Goal: Task Accomplishment & Management: Use online tool/utility

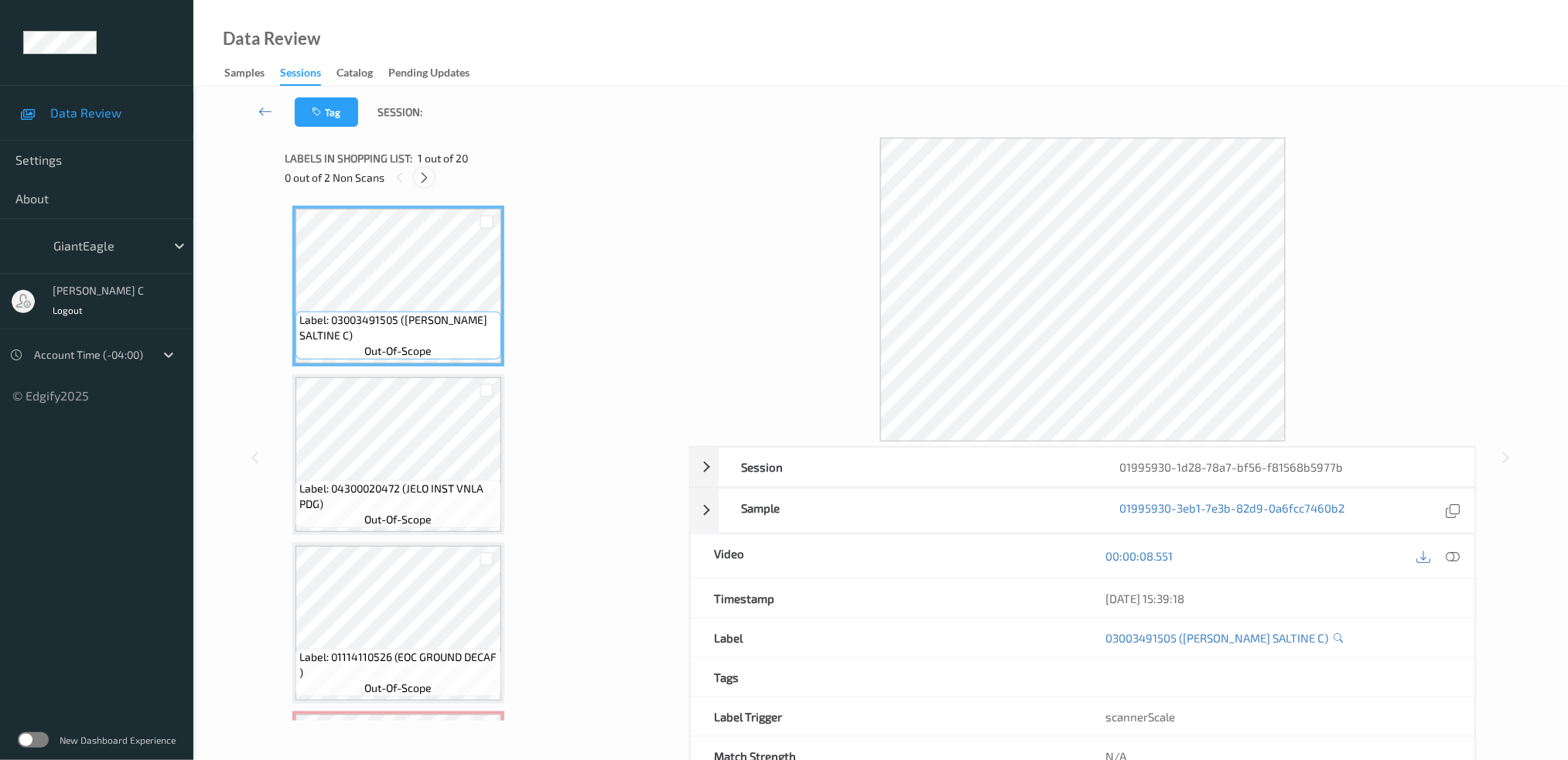
click at [424, 178] on icon at bounding box center [424, 177] width 13 height 14
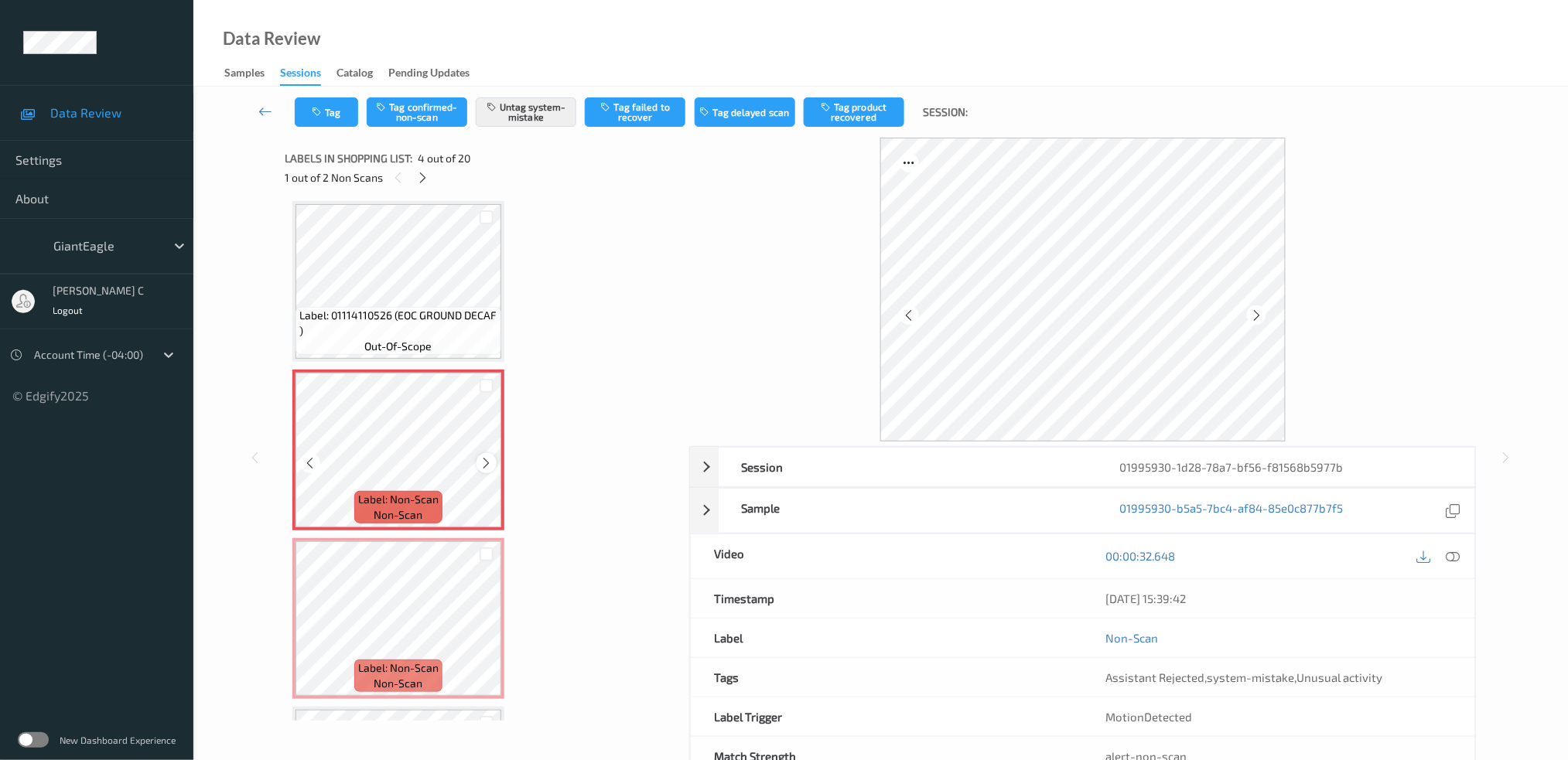
click at [486, 456] on icon at bounding box center [486, 463] width 13 height 14
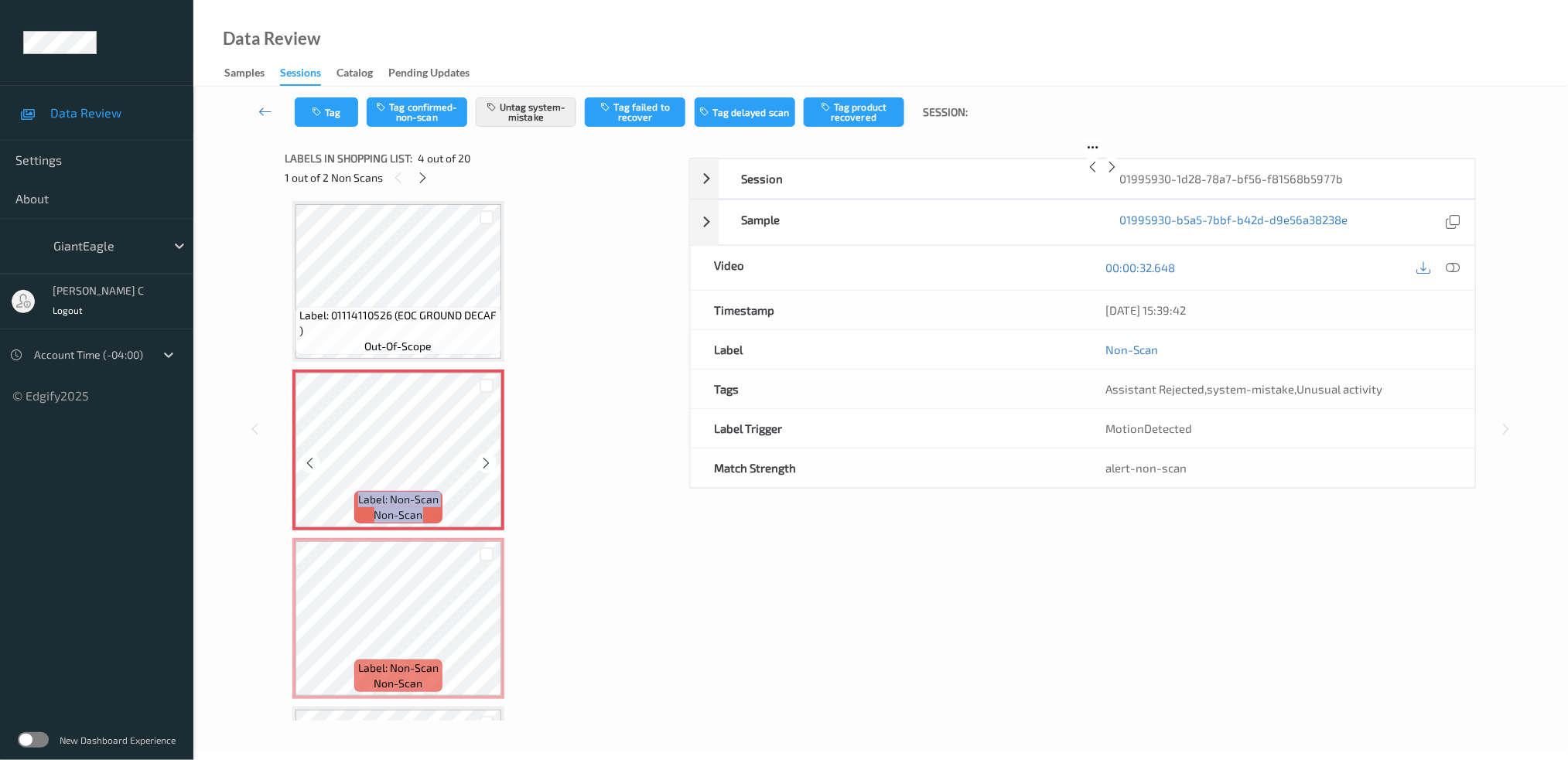
click at [486, 456] on icon at bounding box center [486, 463] width 13 height 14
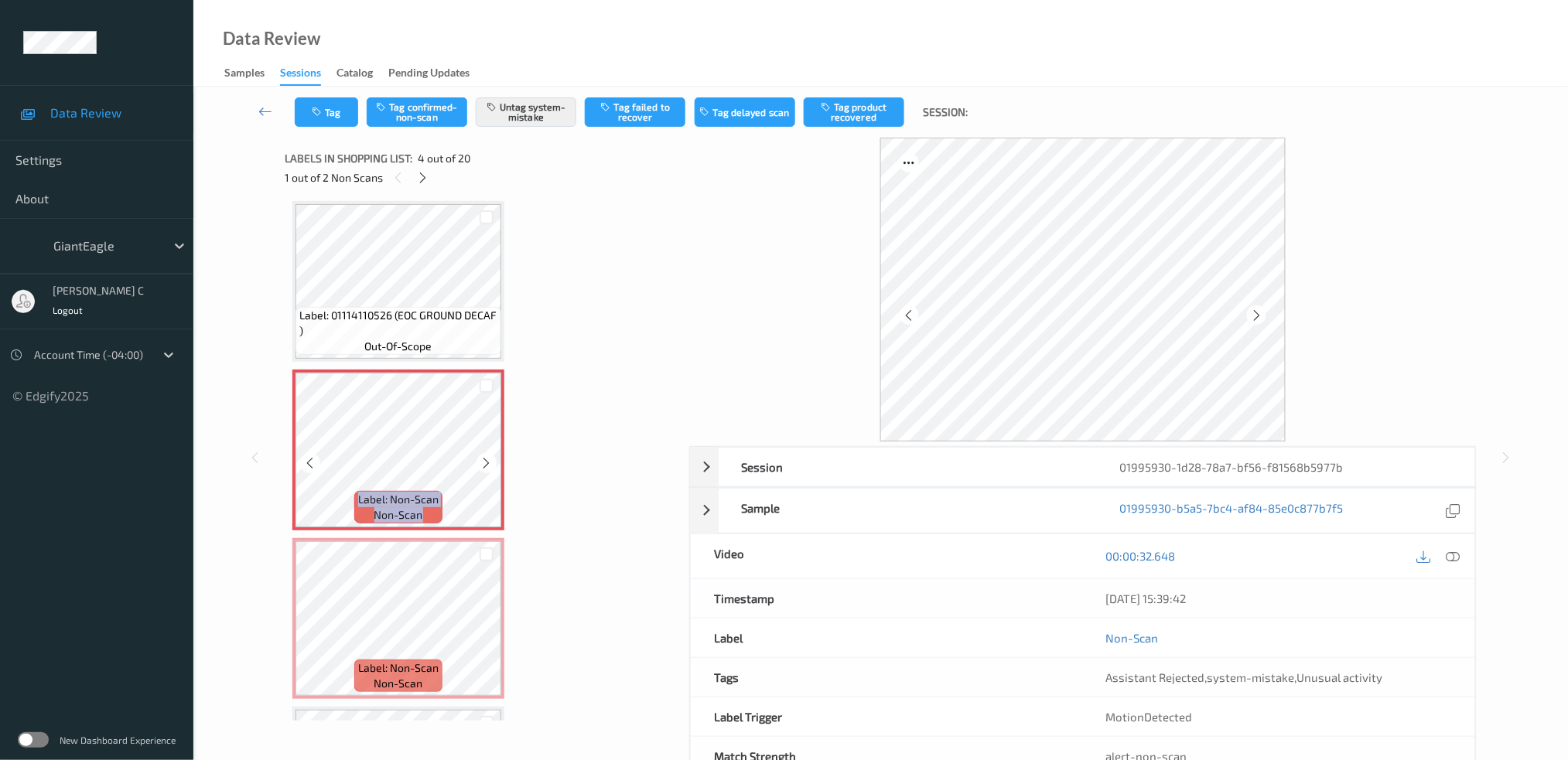
click at [486, 456] on icon at bounding box center [486, 463] width 13 height 14
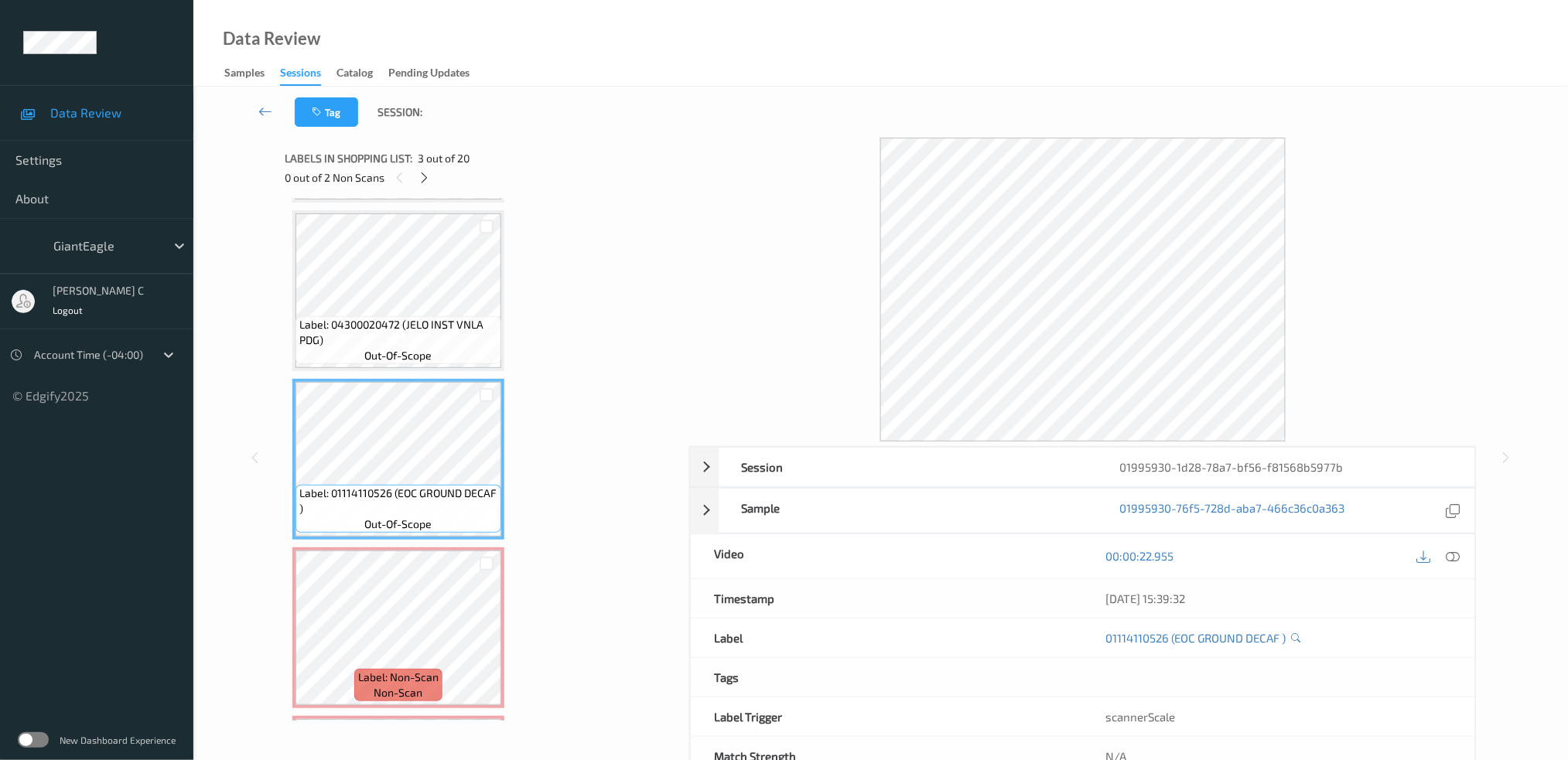
scroll to position [136, 0]
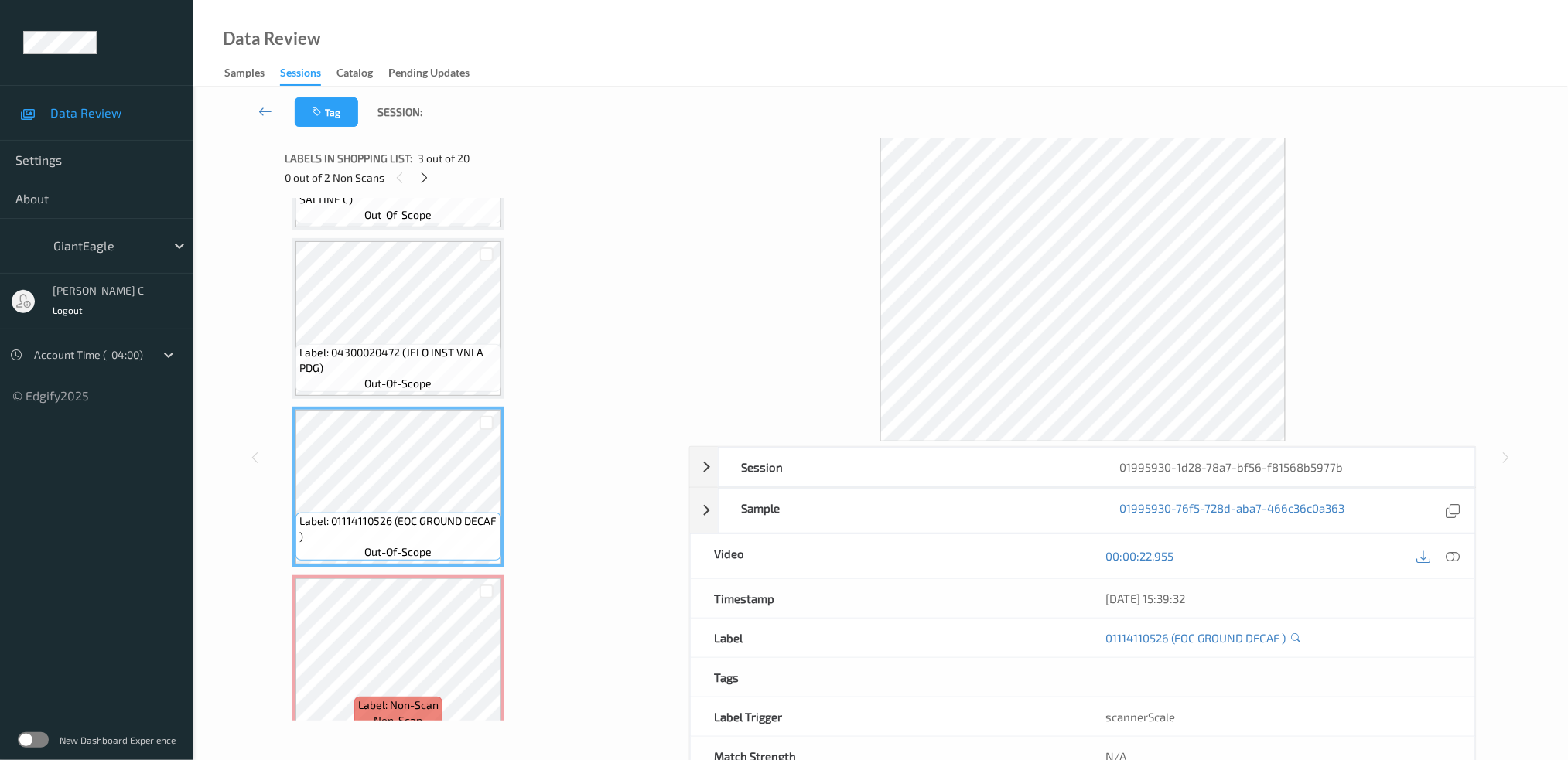
click at [425, 377] on span "out-of-scope" at bounding box center [399, 383] width 68 height 15
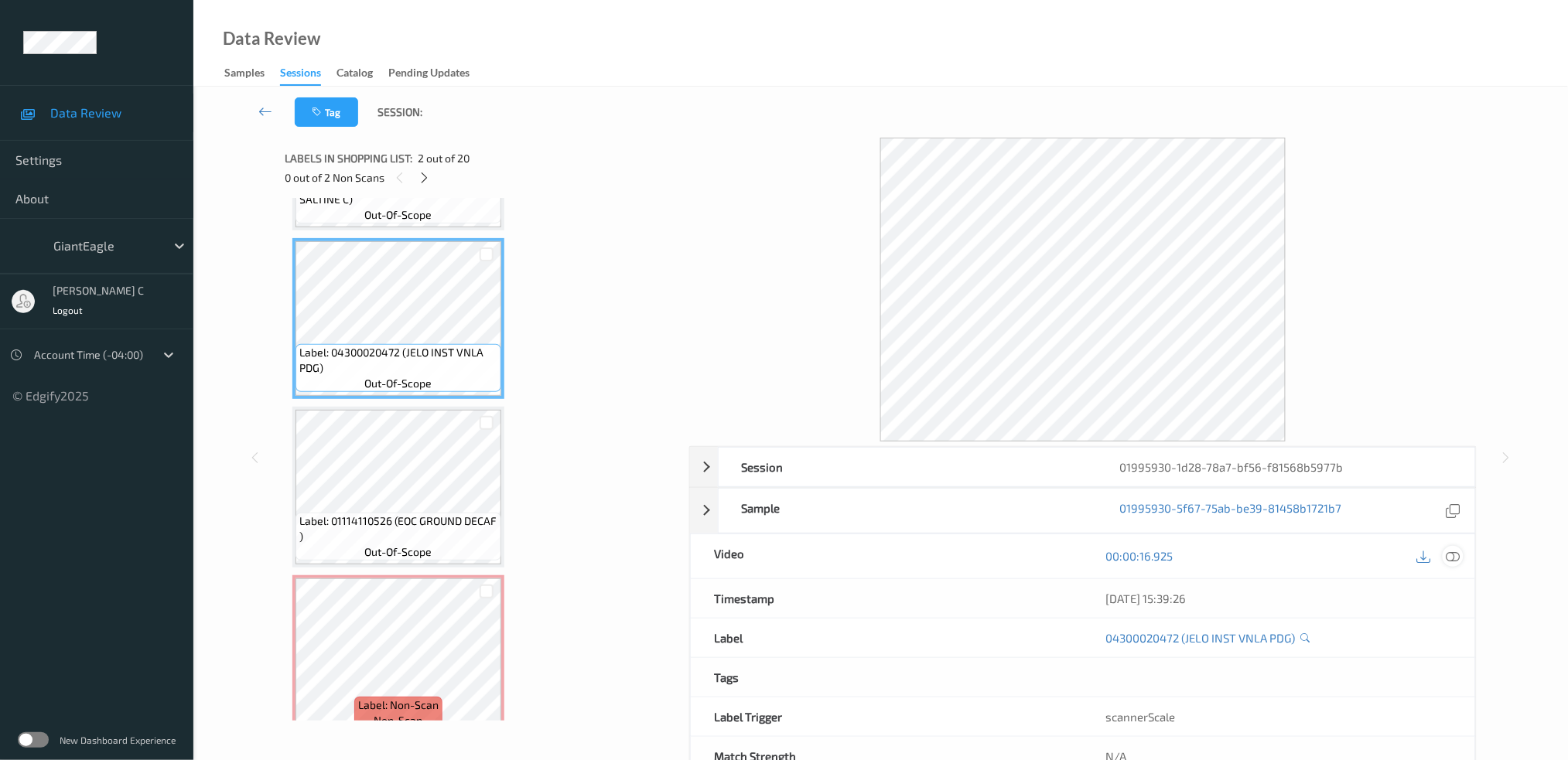
click at [1442, 556] on div at bounding box center [1453, 556] width 21 height 21
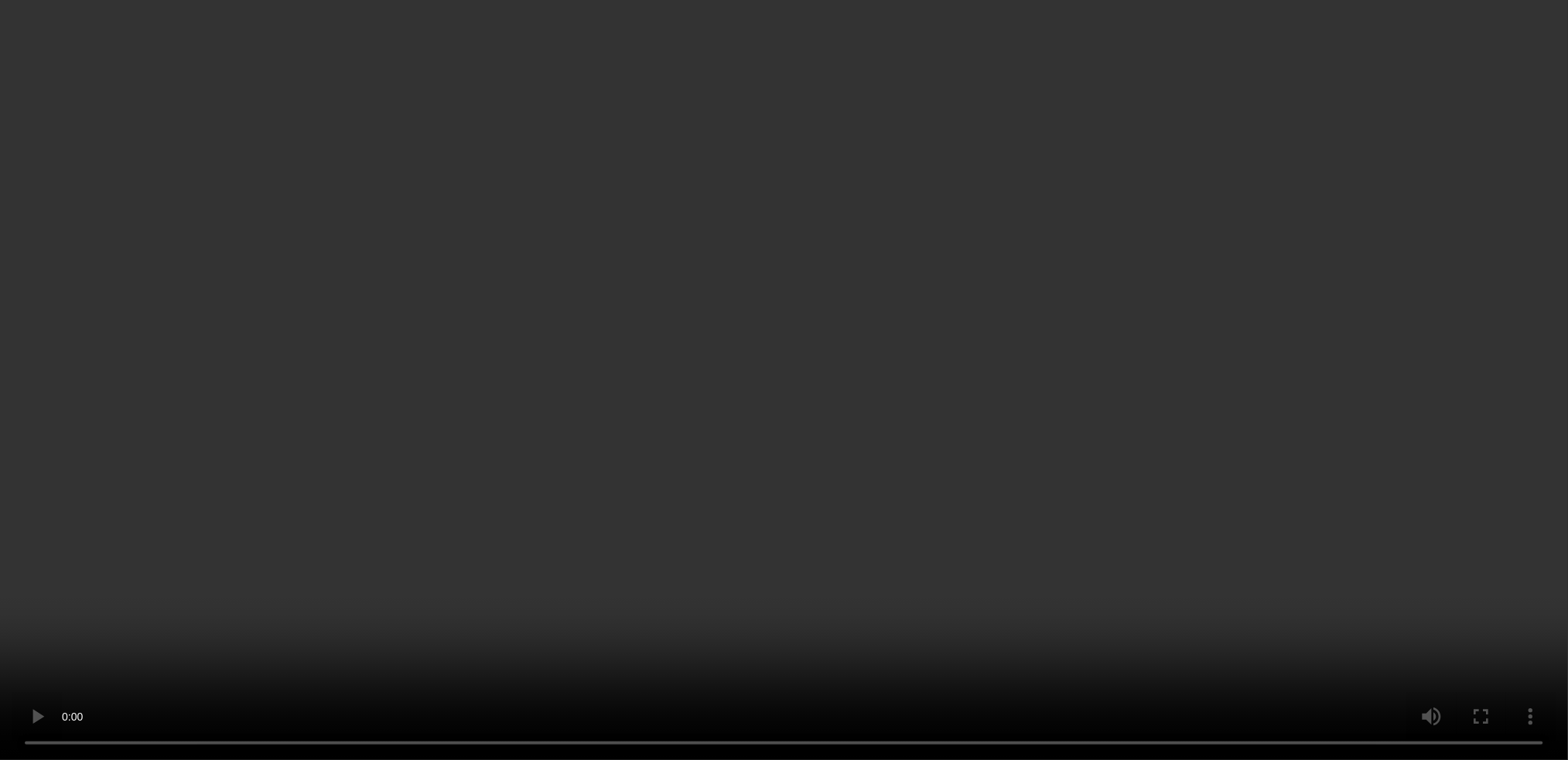
scroll to position [445, 0]
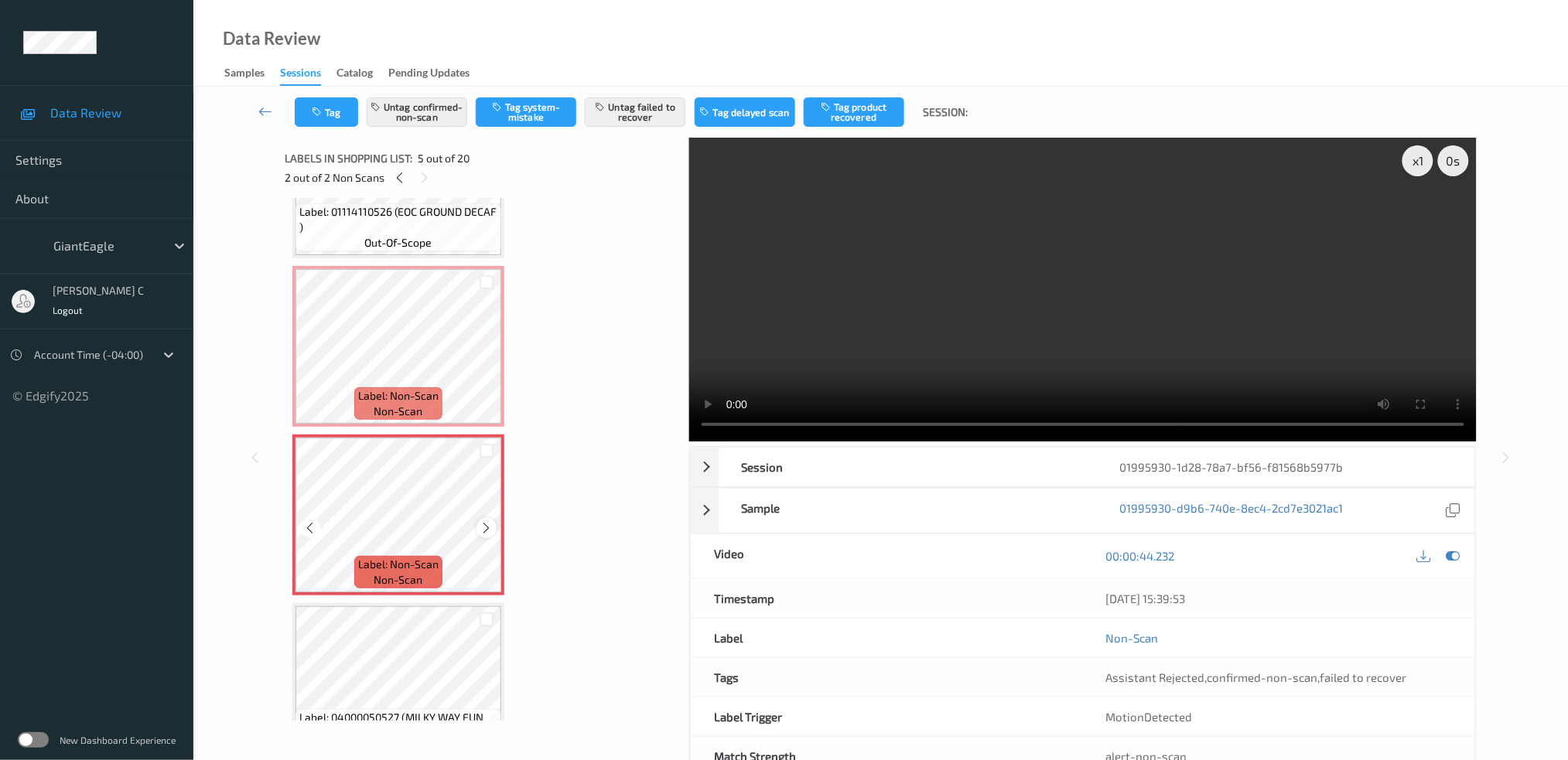
click at [486, 523] on icon at bounding box center [486, 527] width 13 height 14
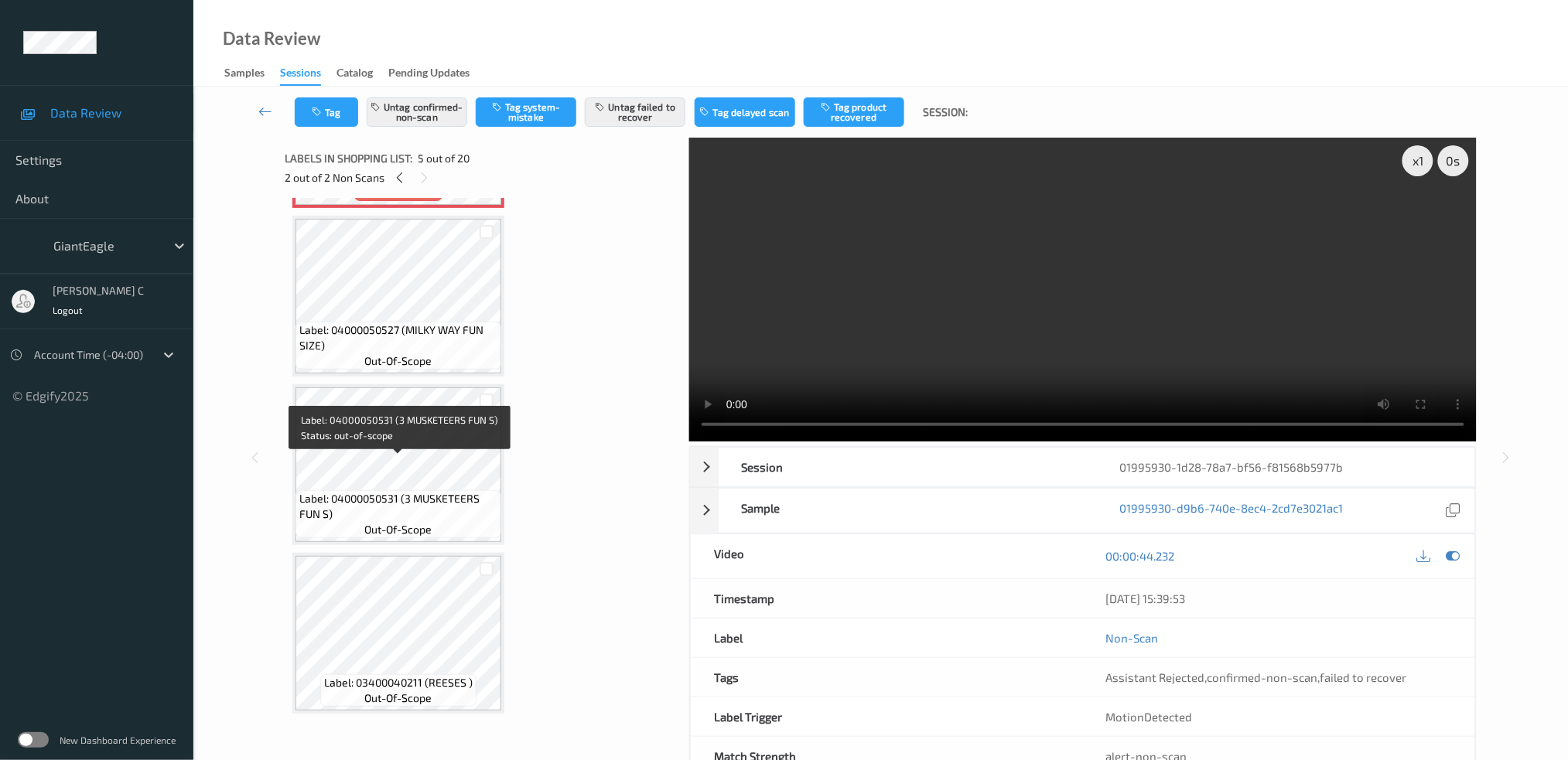
scroll to position [754, 0]
